Goal: Find specific page/section: Find specific page/section

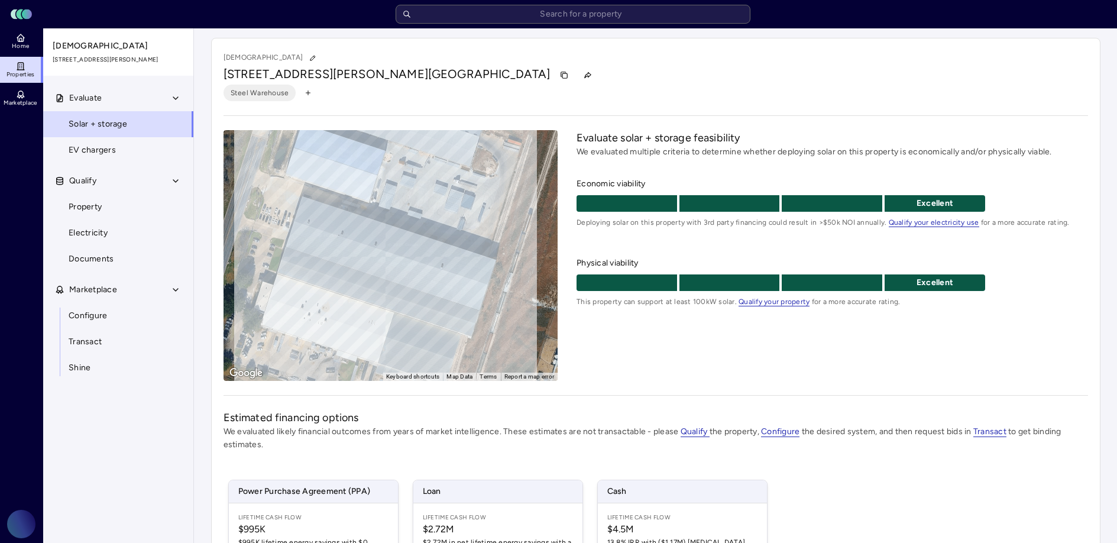
scroll to position [160, 0]
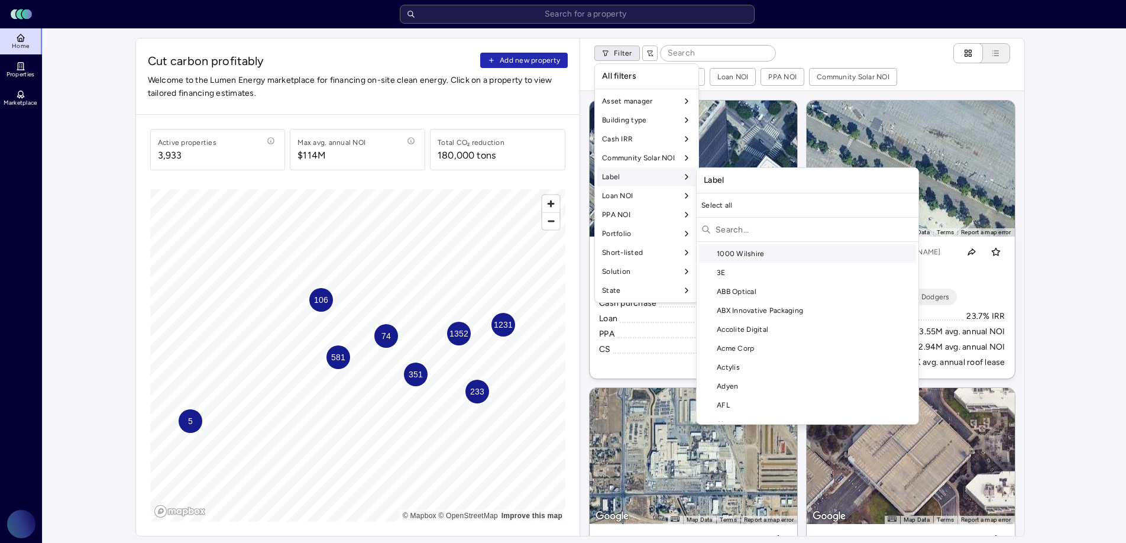
click at [763, 224] on input "text" at bounding box center [815, 229] width 198 height 19
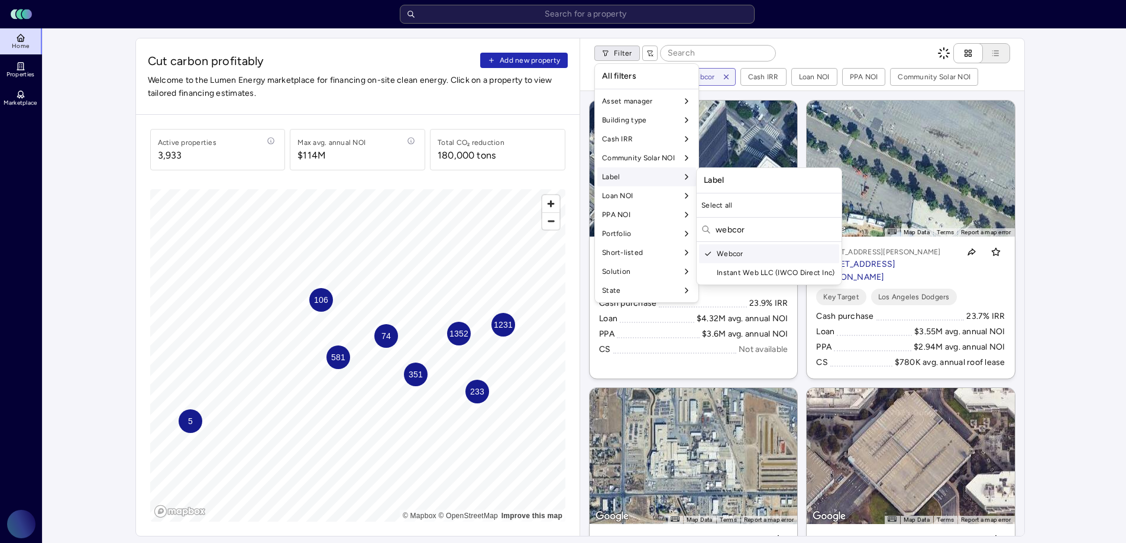
type input "webcor"
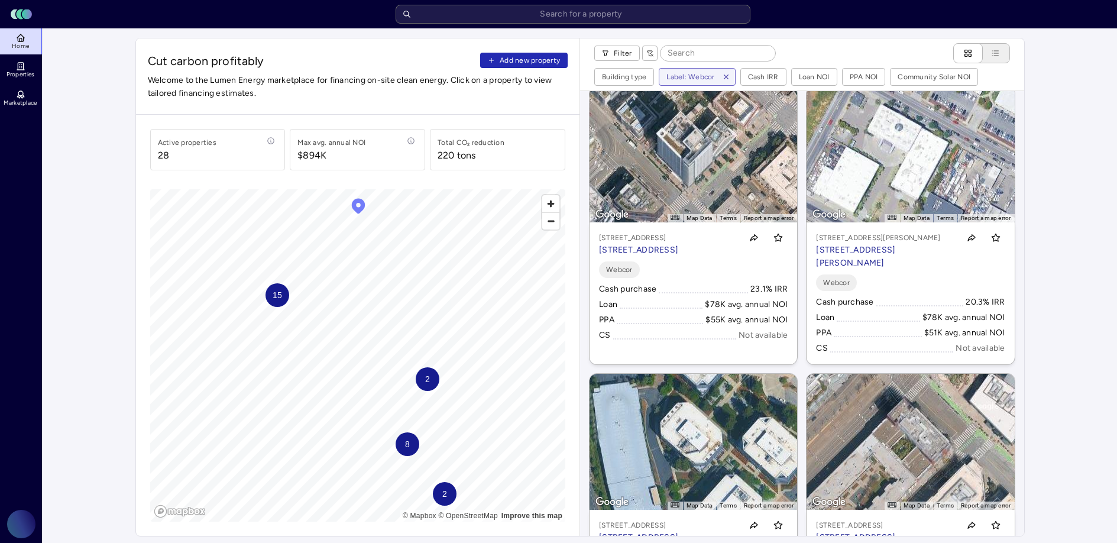
scroll to position [284, 0]
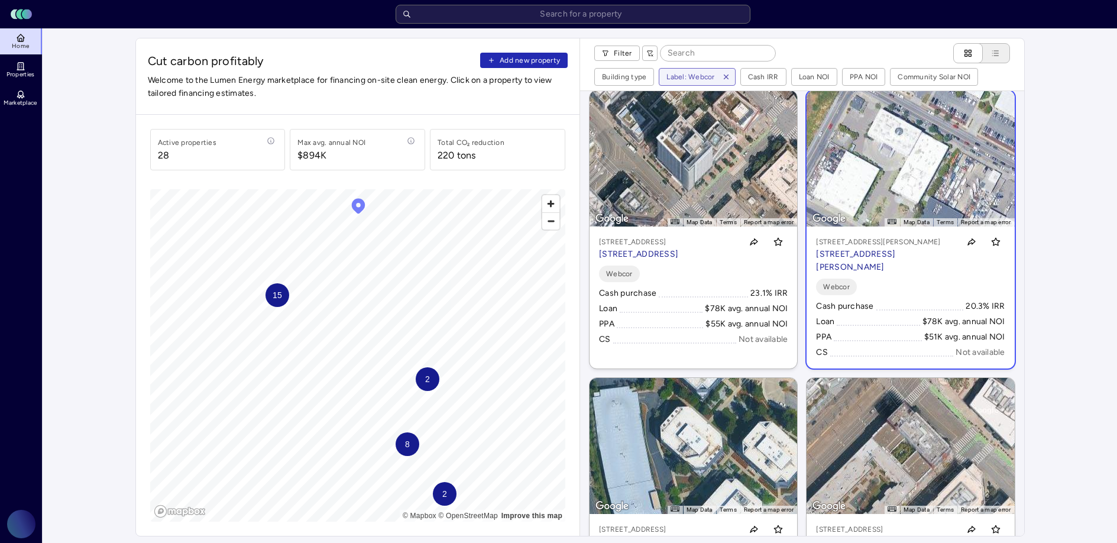
click at [927, 273] on p "[STREET_ADDRESS][PERSON_NAME]" at bounding box center [885, 261] width 138 height 26
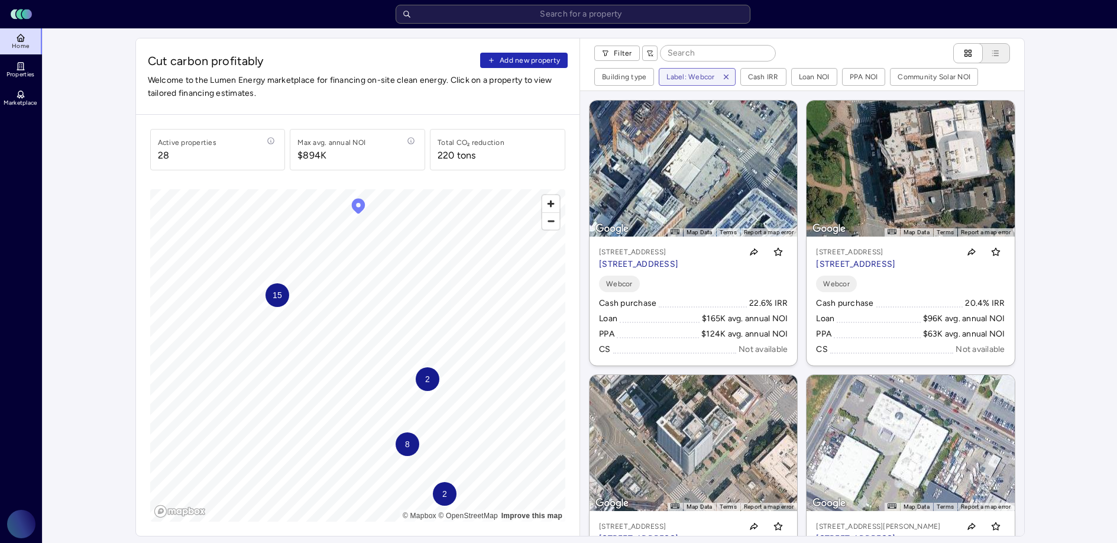
click at [797, 225] on div "← Move left → Move right ↑ Move up ↓ Move down + Zoom in - Zoom out Home Jump l…" at bounding box center [802, 314] width 425 height 426
click at [797, 228] on div "← Move left → Move right ↑ Move up ↓ Move down + Zoom in - Zoom out Home Jump l…" at bounding box center [802, 314] width 425 height 426
